Goal: Book appointment/travel/reservation

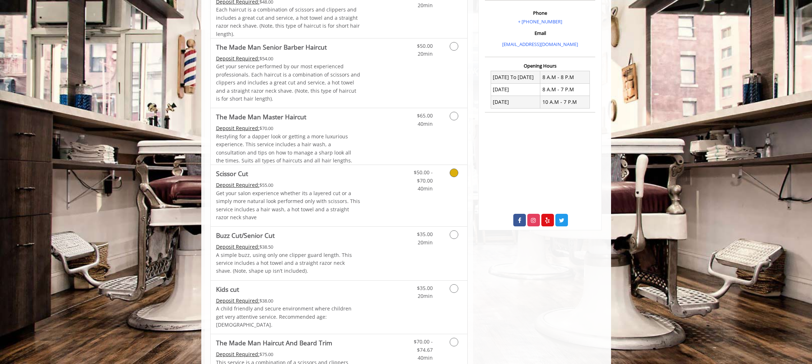
click at [412, 195] on div "$50.00 - $70.00 40min" at bounding box center [435, 195] width 64 height 61
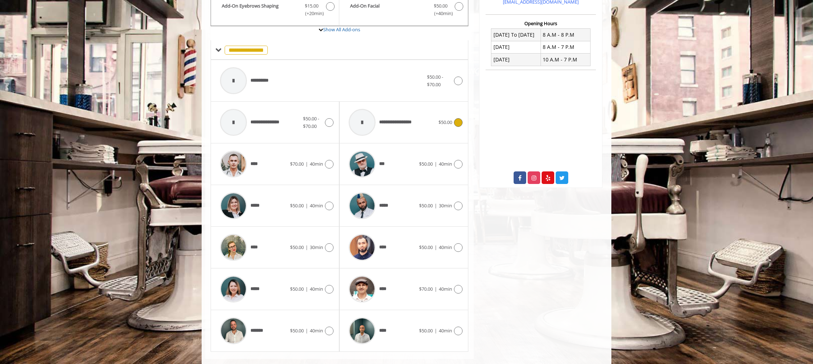
scroll to position [278, 0]
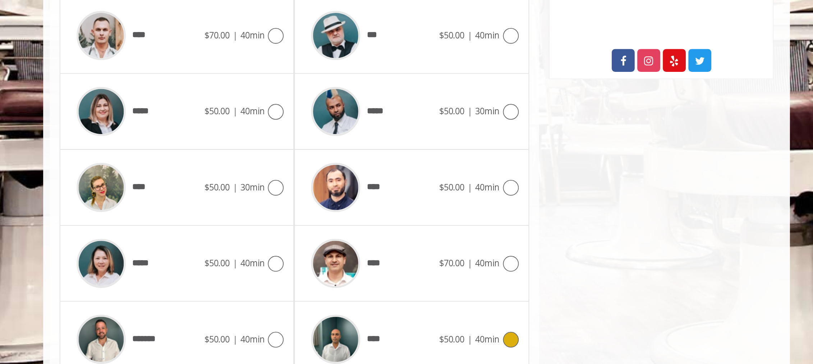
drag, startPoint x: 388, startPoint y: 319, endPoint x: 388, endPoint y: 351, distance: 32.3
click at [387, 319] on span "****" at bounding box center [384, 318] width 11 height 8
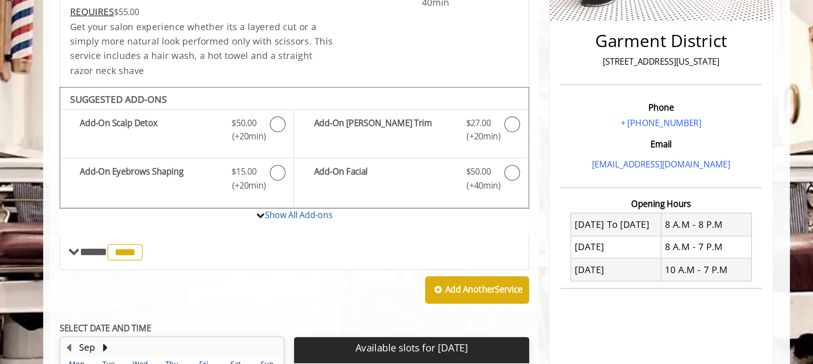
scroll to position [125, 0]
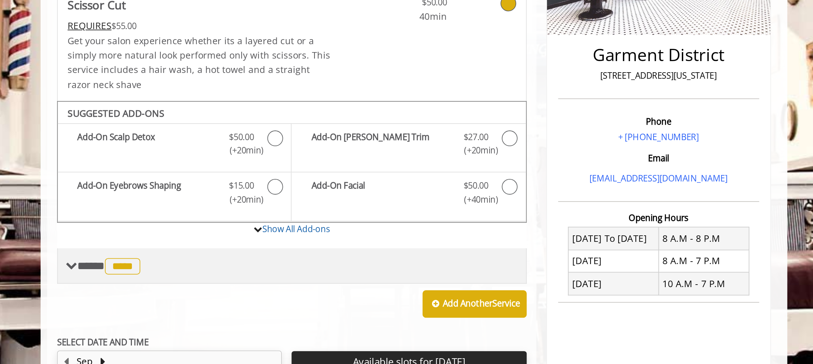
click at [256, 186] on span "****" at bounding box center [246, 190] width 19 height 9
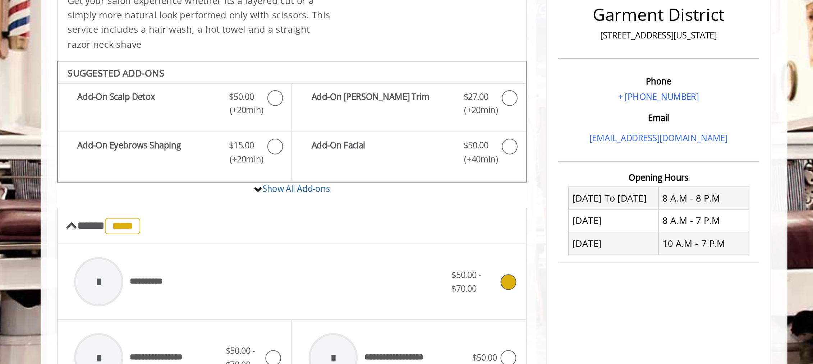
click at [269, 210] on span "**********" at bounding box center [245, 221] width 59 height 34
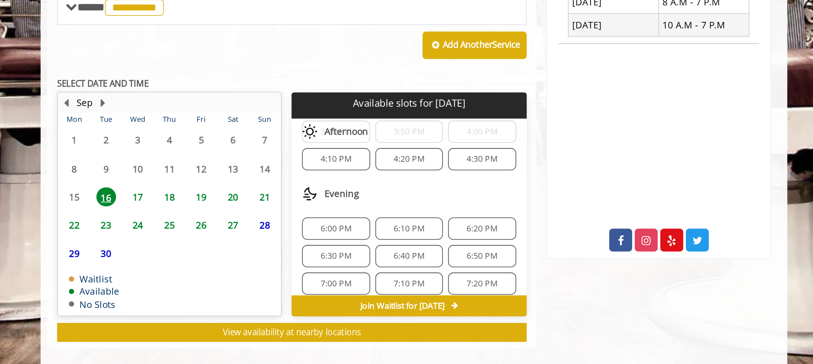
scroll to position [70, 0]
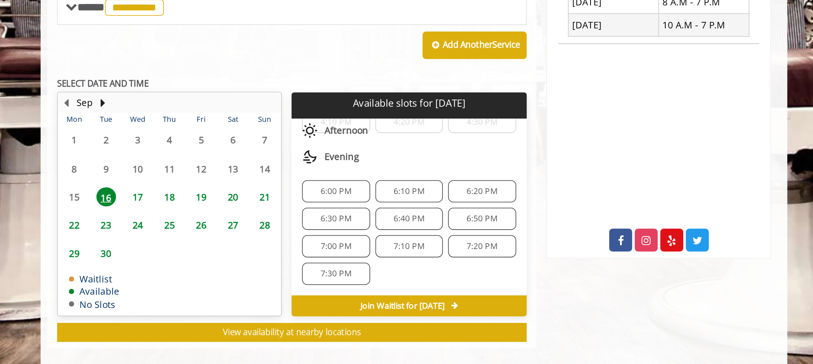
click at [435, 262] on span "6:20 PM" at bounding box center [443, 260] width 17 height 6
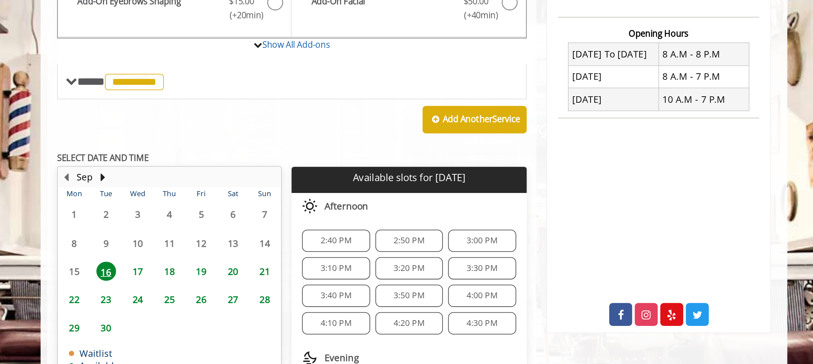
scroll to position [241, 0]
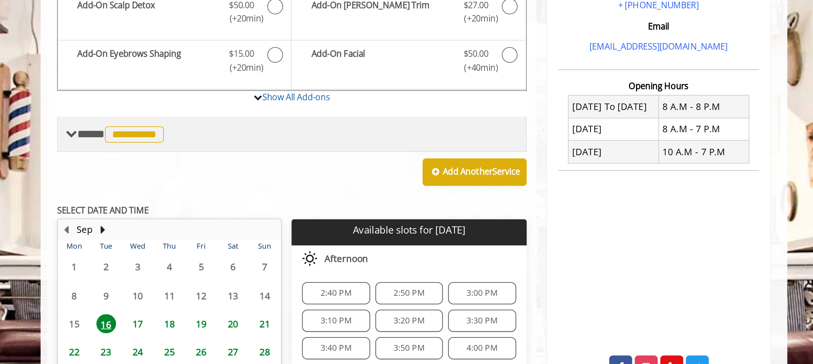
click at [267, 69] on span "**********" at bounding box center [253, 73] width 32 height 9
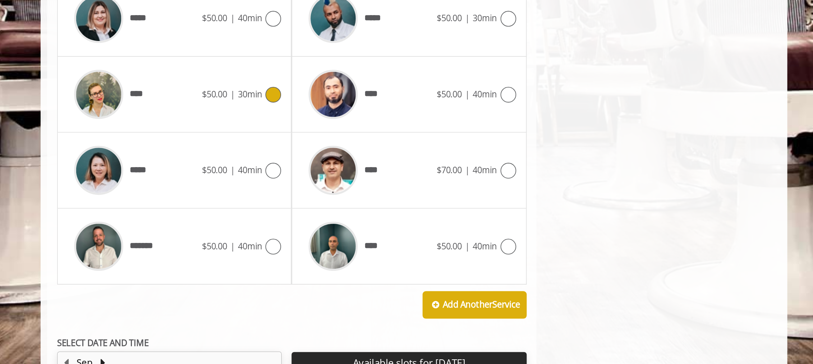
scroll to position [297, 0]
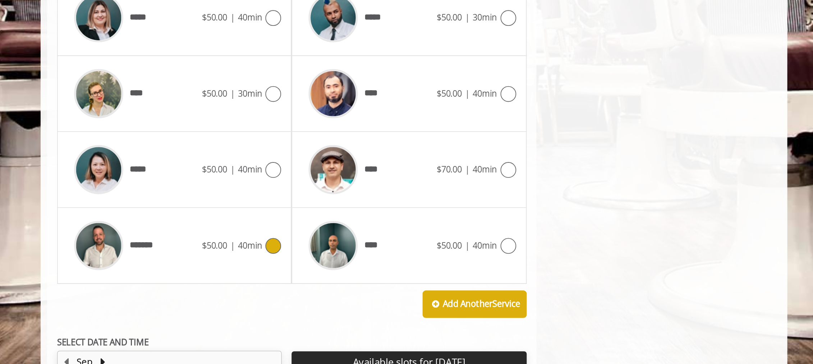
click at [264, 291] on span "*******" at bounding box center [242, 299] width 52 height 34
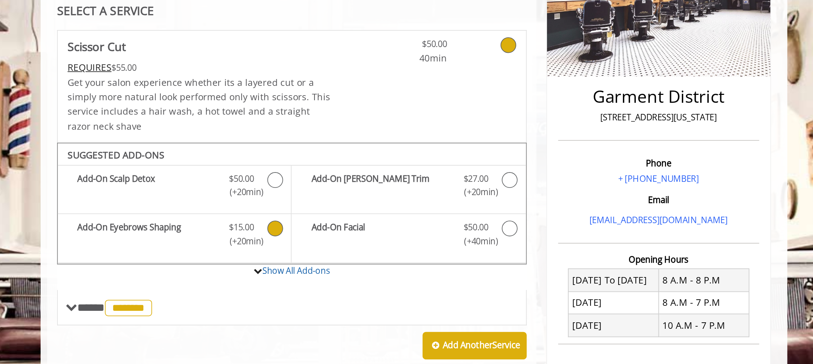
scroll to position [143, 0]
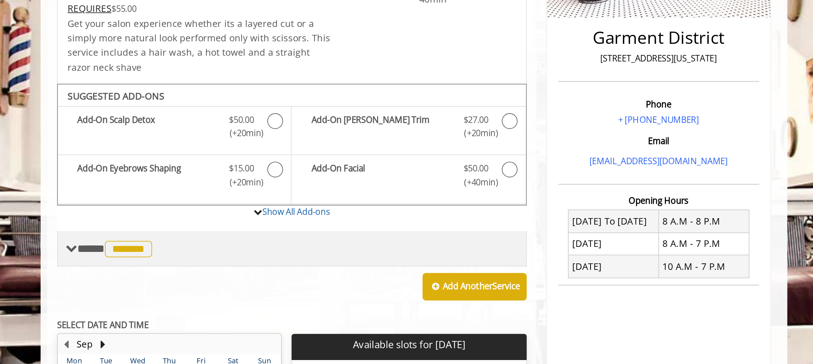
click at [252, 176] on span "*******" at bounding box center [250, 171] width 26 height 9
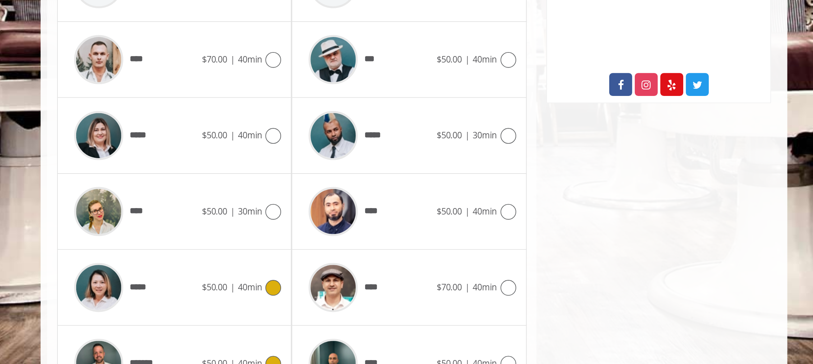
scroll to position [269, 0]
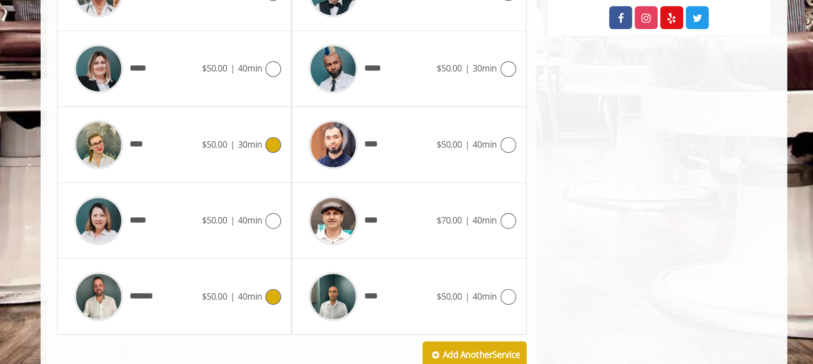
click at [298, 249] on div "**** $50.00 | 30min" at bounding box center [274, 243] width 117 height 34
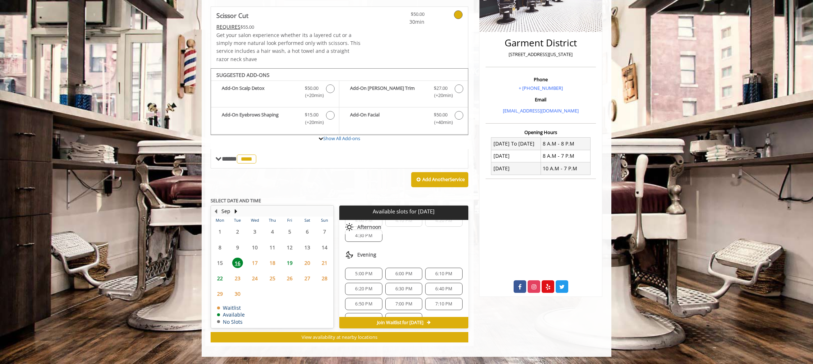
scroll to position [70, 0]
click at [368, 272] on span "6:20 PM" at bounding box center [363, 275] width 17 height 6
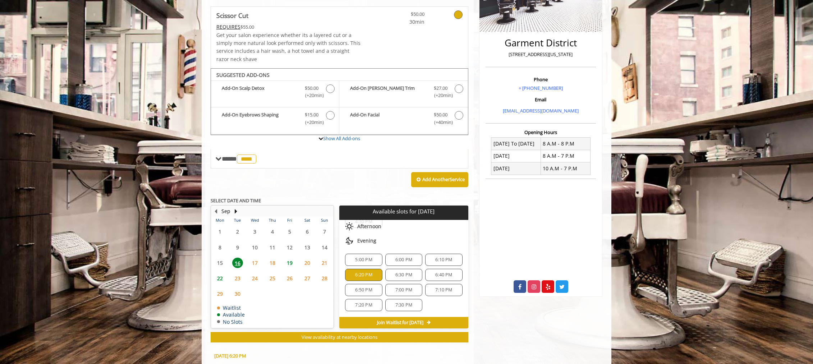
scroll to position [286, 0]
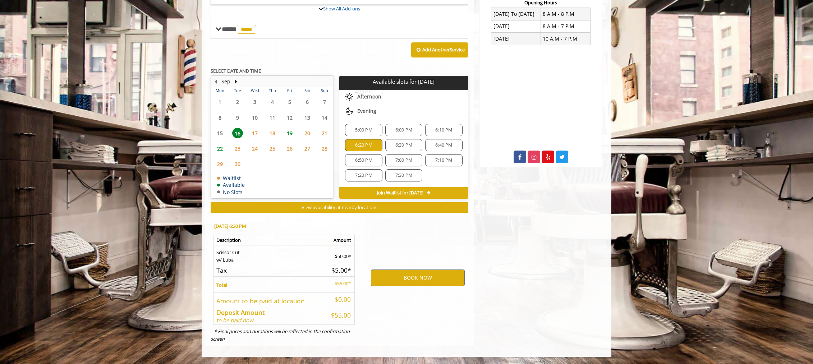
click at [436, 128] on span "6:10 PM" at bounding box center [443, 130] width 17 height 6
click at [418, 126] on div "6:00 PM" at bounding box center [403, 130] width 37 height 12
click at [372, 123] on div "5:00 PM 6:00 PM 6:10 PM 6:20 PM 6:30 PM 6:40 PM 6:50 PM 7:00 PM 7:10 PM 7:20 PM…" at bounding box center [403, 152] width 129 height 69
click at [368, 135] on div "5:00 PM" at bounding box center [363, 130] width 37 height 12
click at [368, 146] on span "6:20 PM" at bounding box center [363, 145] width 17 height 6
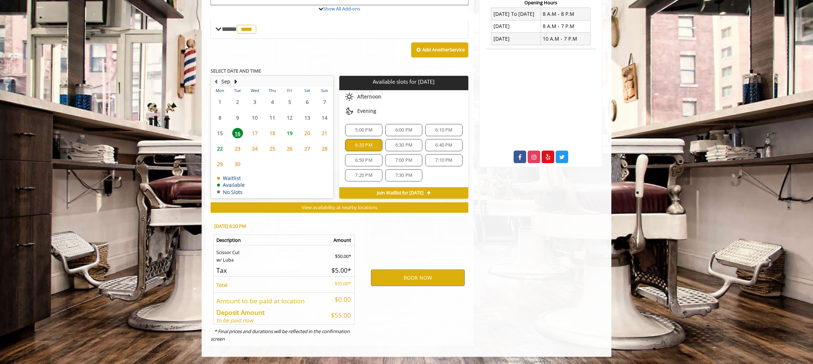
click at [398, 144] on span "6:30 PM" at bounding box center [403, 145] width 17 height 6
click at [435, 144] on span "6:40 PM" at bounding box center [443, 145] width 17 height 6
click at [435, 128] on span "6:10 PM" at bounding box center [443, 130] width 17 height 6
click at [395, 131] on span "6:00 PM" at bounding box center [403, 130] width 17 height 6
click at [366, 127] on span "5:00 PM" at bounding box center [363, 130] width 17 height 6
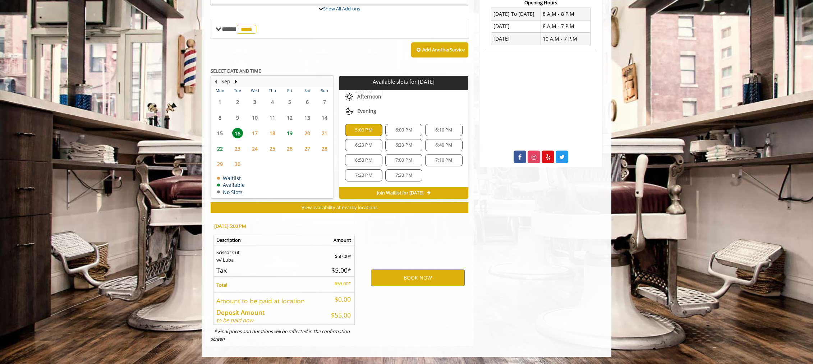
click at [398, 133] on span "6:00 PM" at bounding box center [403, 130] width 17 height 6
click at [437, 133] on span "6:10 PM" at bounding box center [443, 130] width 17 height 6
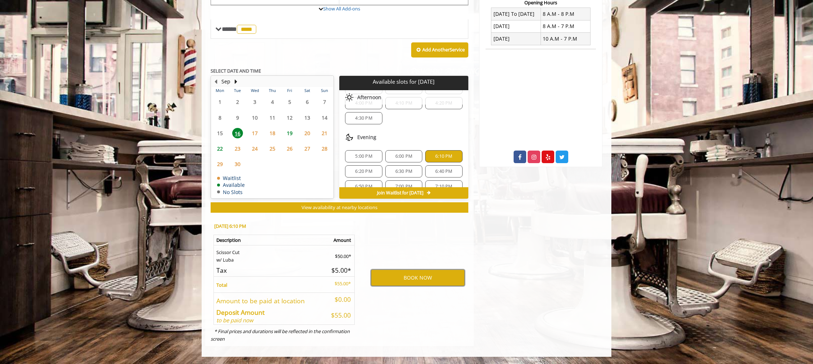
scroll to position [47, 0]
click at [365, 163] on div "6:20 PM" at bounding box center [363, 168] width 37 height 12
click at [384, 174] on div "5:00 PM 6:00 PM 6:10 PM 6:20 PM 6:30 PM 6:40 PM 6:50 PM 7:00 PM 7:10 PM 7:20 PM…" at bounding box center [403, 175] width 129 height 69
click at [404, 166] on span "6:30 PM" at bounding box center [403, 168] width 17 height 6
click at [249, 133] on span "17" at bounding box center [254, 133] width 11 height 10
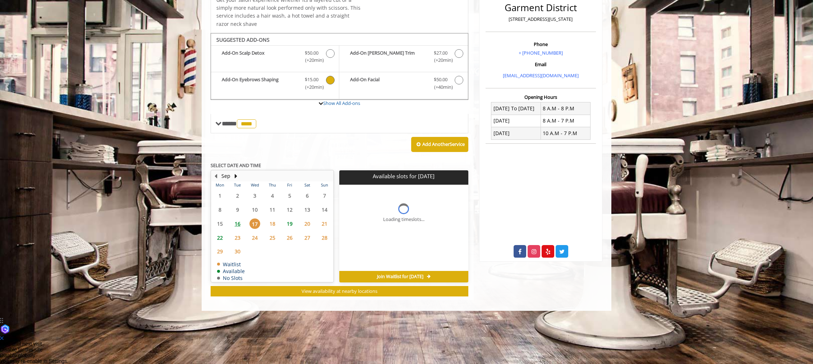
scroll to position [0, 0]
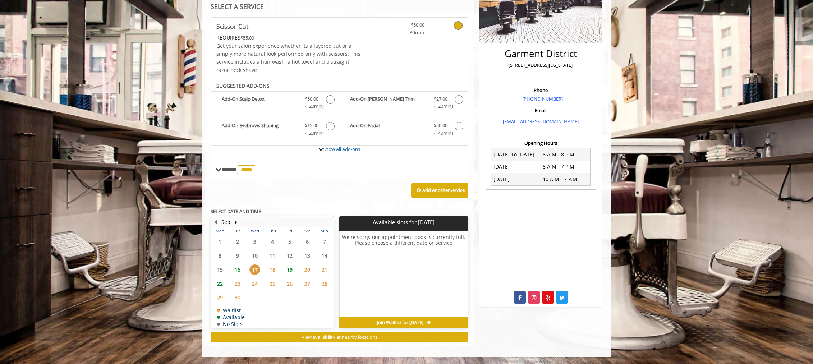
click at [236, 270] on span "16" at bounding box center [237, 270] width 11 height 10
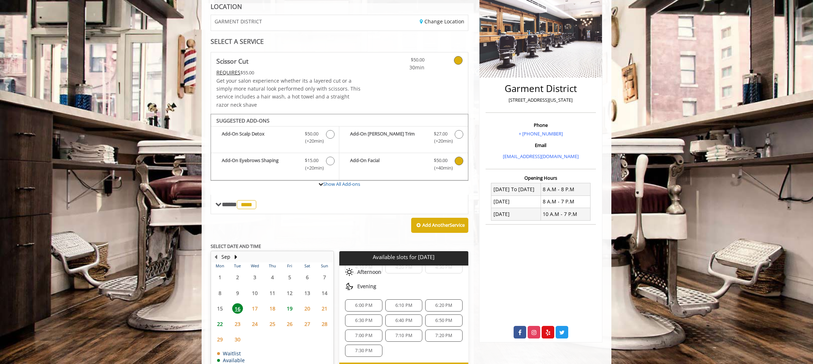
scroll to position [106, 0]
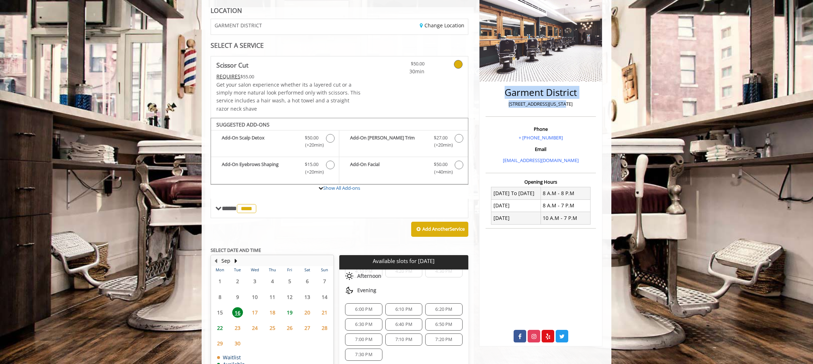
drag, startPoint x: 579, startPoint y: 105, endPoint x: 505, endPoint y: 88, distance: 75.1
click at [505, 88] on div "[GEOGRAPHIC_DATA][STREET_ADDRESS][US_STATE]" at bounding box center [541, 100] width 110 height 33
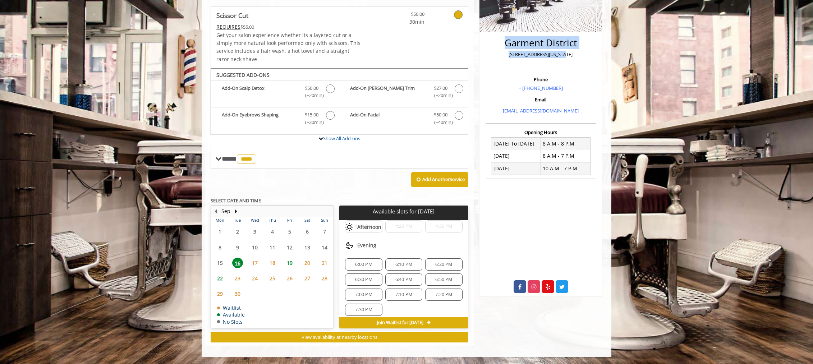
scroll to position [50, 0]
click at [395, 263] on span "6:10 PM" at bounding box center [403, 264] width 17 height 6
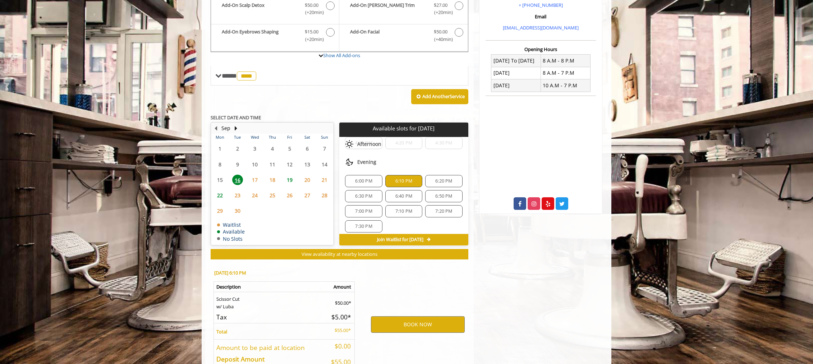
scroll to position [286, 0]
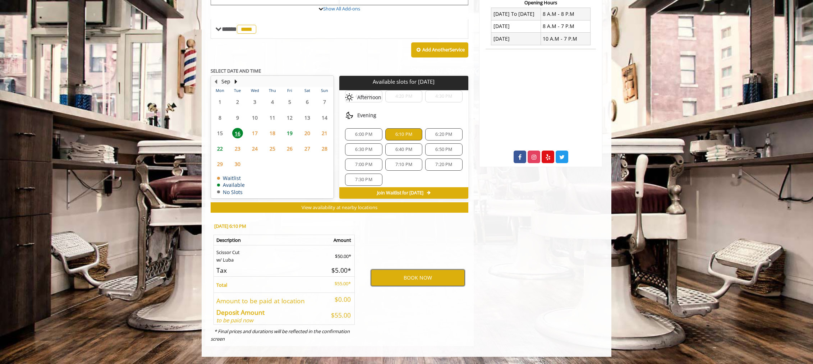
click at [397, 271] on button "BOOK NOW" at bounding box center [418, 278] width 94 height 17
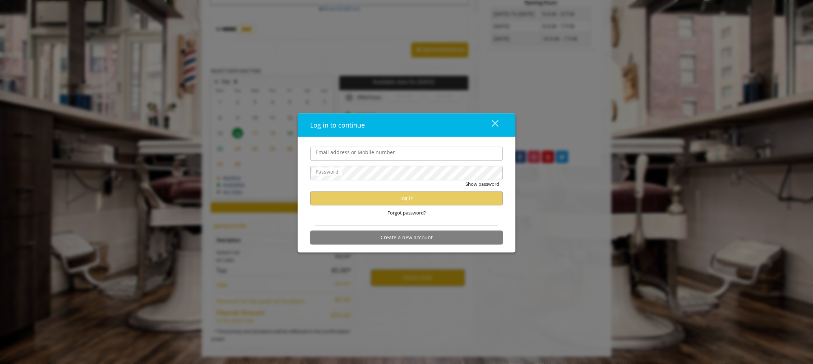
click at [404, 152] on input "Email address or Mobile number" at bounding box center [406, 154] width 193 height 14
type input "*"
type input "**********"
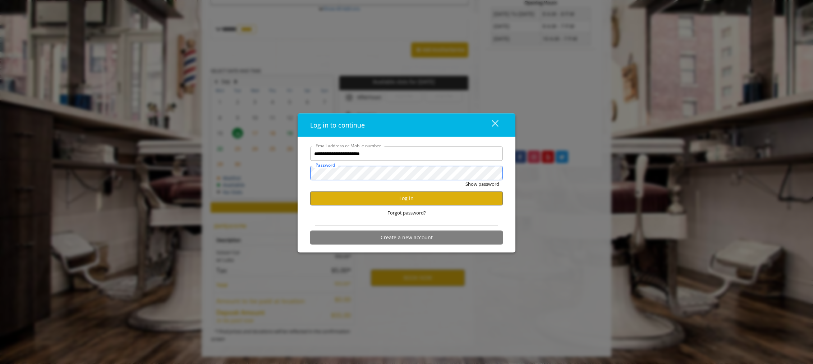
click at [465, 180] on button "Show password" at bounding box center [482, 184] width 34 height 8
click at [352, 193] on button "Log in" at bounding box center [406, 198] width 193 height 14
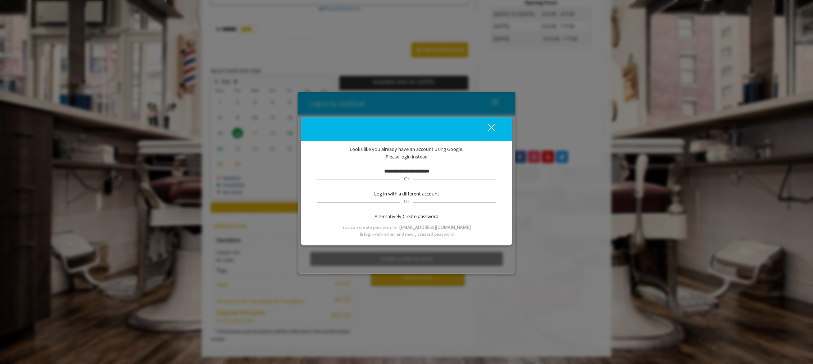
click at [403, 170] on b "**********" at bounding box center [406, 171] width 45 height 5
click at [409, 166] on div "**********" at bounding box center [406, 192] width 189 height 92
click at [493, 129] on div "close dialog" at bounding box center [491, 127] width 7 height 7
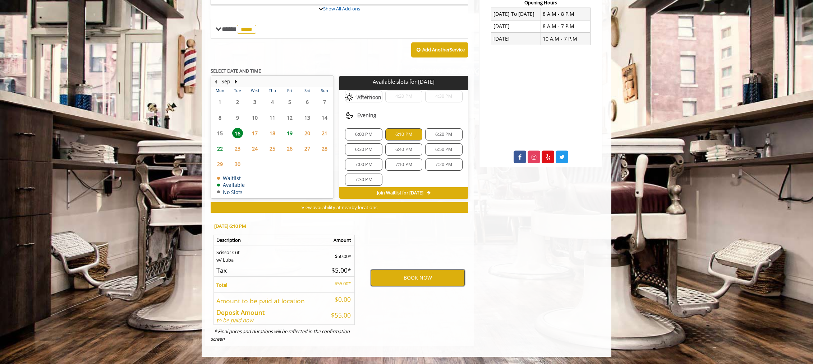
click at [401, 277] on button "BOOK NOW" at bounding box center [418, 278] width 94 height 17
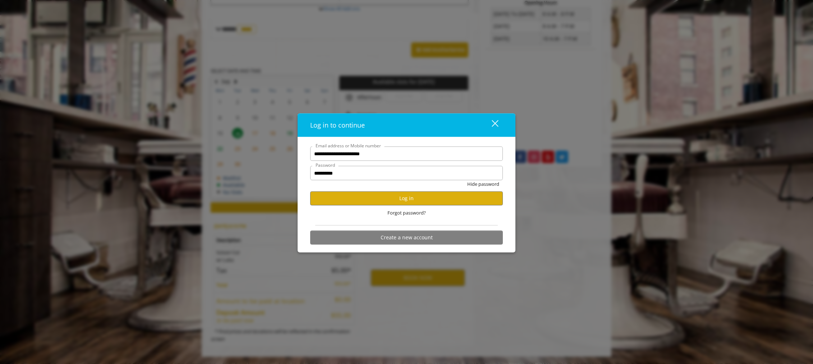
click at [452, 163] on form "**********" at bounding box center [406, 198] width 193 height 102
drag, startPoint x: 420, startPoint y: 151, endPoint x: 435, endPoint y: 157, distance: 16.8
click at [420, 151] on input "**********" at bounding box center [406, 154] width 193 height 14
click at [470, 183] on button "Hide password" at bounding box center [483, 184] width 32 height 8
click at [498, 123] on button "close" at bounding box center [490, 125] width 24 height 15
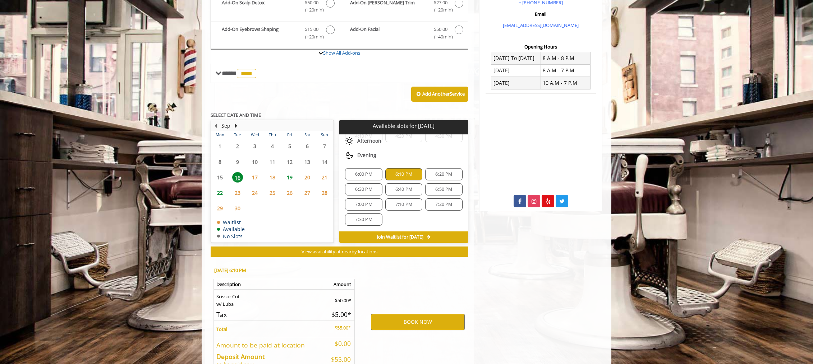
scroll to position [243, 0]
